Goal: Information Seeking & Learning: Learn about a topic

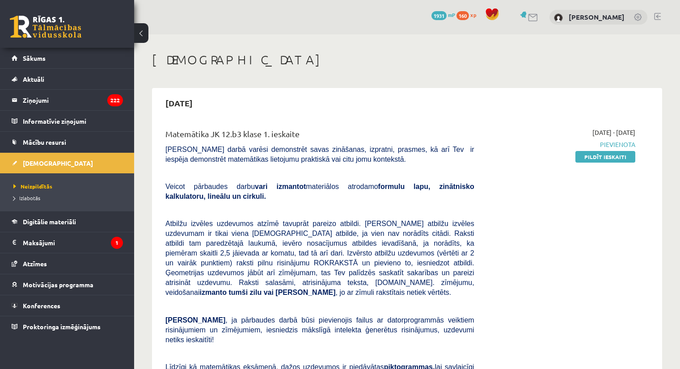
scroll to position [120, 0]
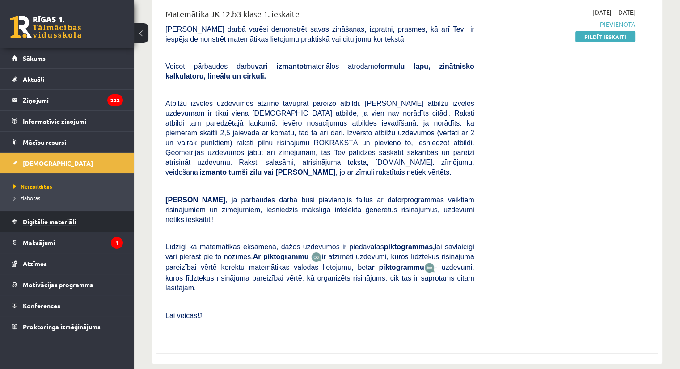
click at [49, 221] on span "Digitālie materiāli" at bounding box center [49, 222] width 53 height 8
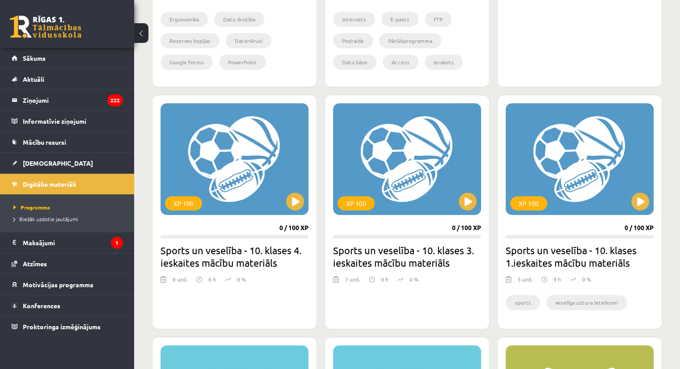
scroll to position [766, 0]
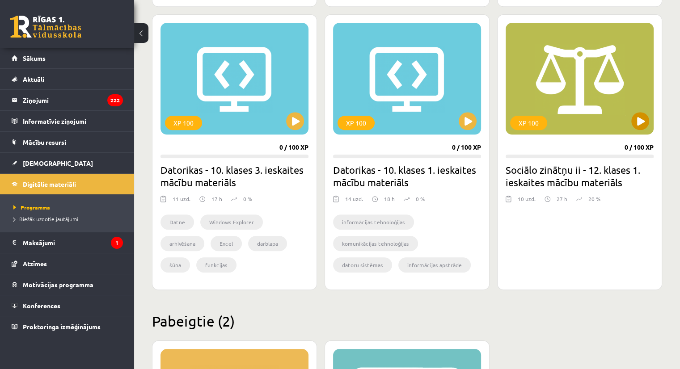
click at [631, 126] on div "XP 100" at bounding box center [579, 79] width 148 height 112
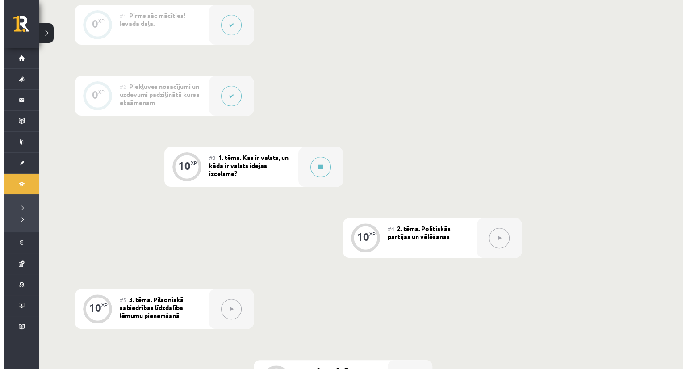
scroll to position [212, 0]
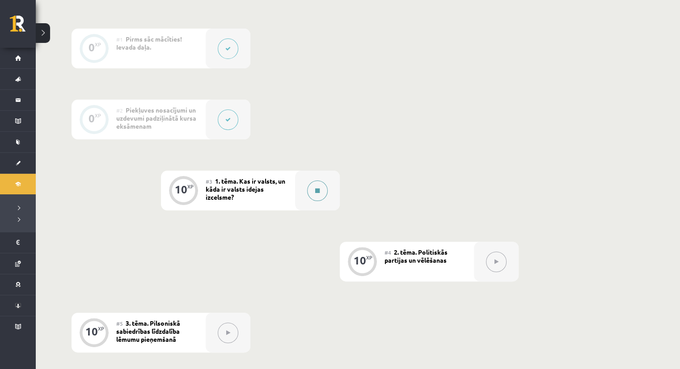
click at [315, 199] on button at bounding box center [317, 191] width 21 height 21
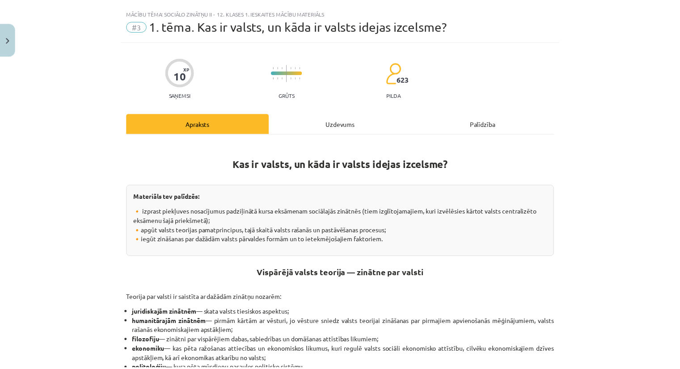
scroll to position [19, 0]
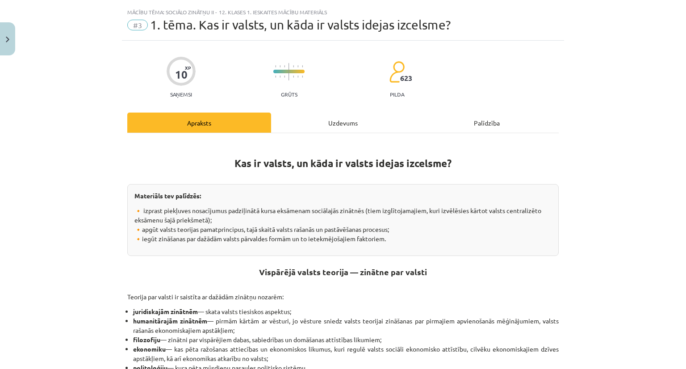
click at [13, 57] on div "Mācību tēma: Sociālo zinātņu ii - 12. klases 1. ieskaites mācību materiāls #3 1…" at bounding box center [343, 184] width 686 height 369
click at [13, 40] on button "Close" at bounding box center [7, 38] width 15 height 33
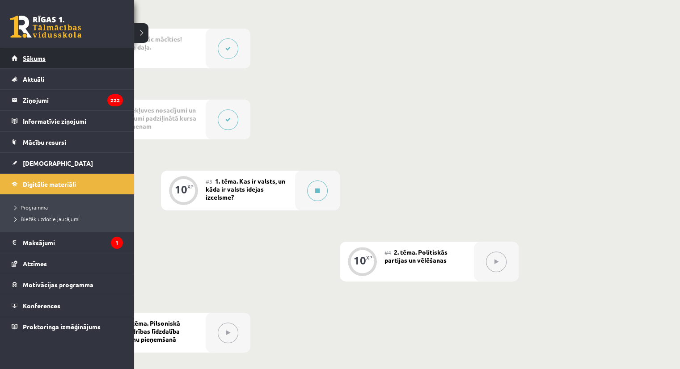
click at [21, 57] on link "Sākums" at bounding box center [67, 58] width 111 height 21
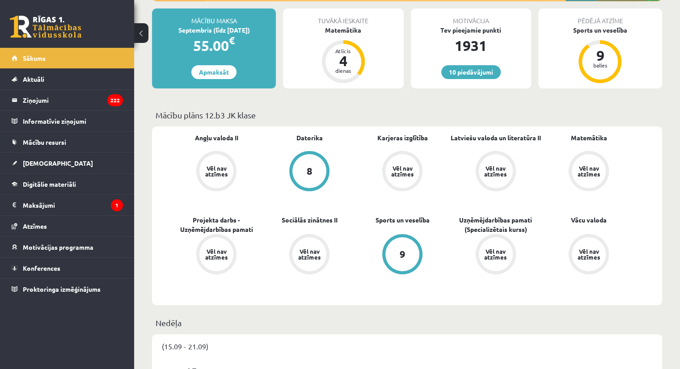
scroll to position [168, 0]
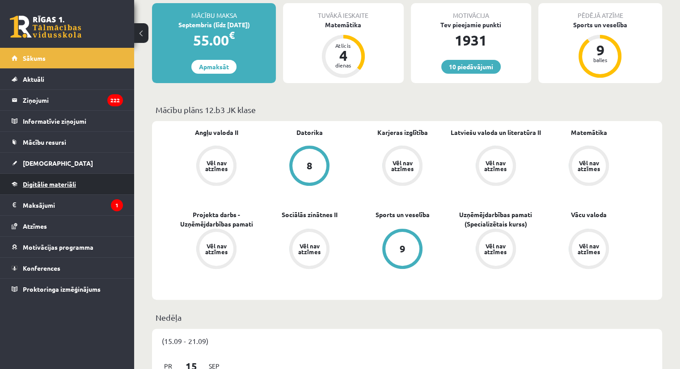
click at [89, 182] on link "Digitālie materiāli" at bounding box center [67, 184] width 111 height 21
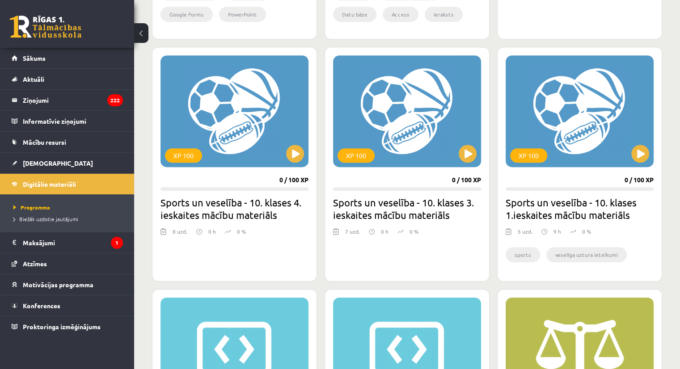
scroll to position [814, 0]
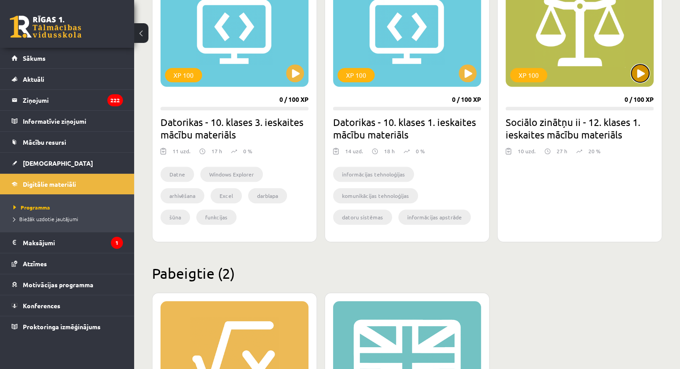
click at [632, 77] on button at bounding box center [640, 73] width 18 height 18
